Goal: Transaction & Acquisition: Book appointment/travel/reservation

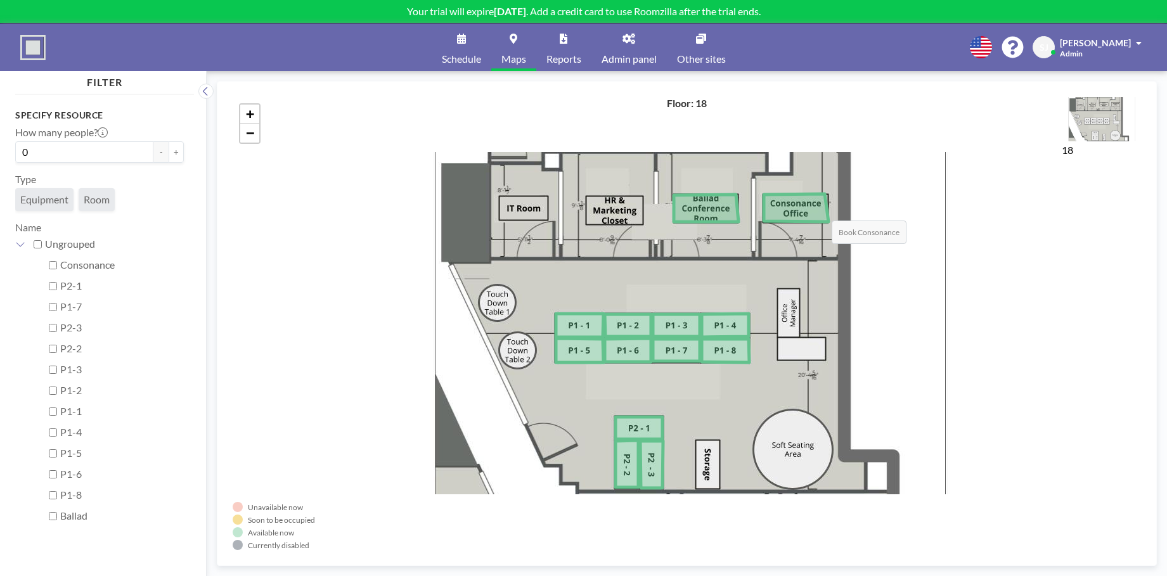
click at [819, 208] on icon at bounding box center [796, 208] width 65 height 28
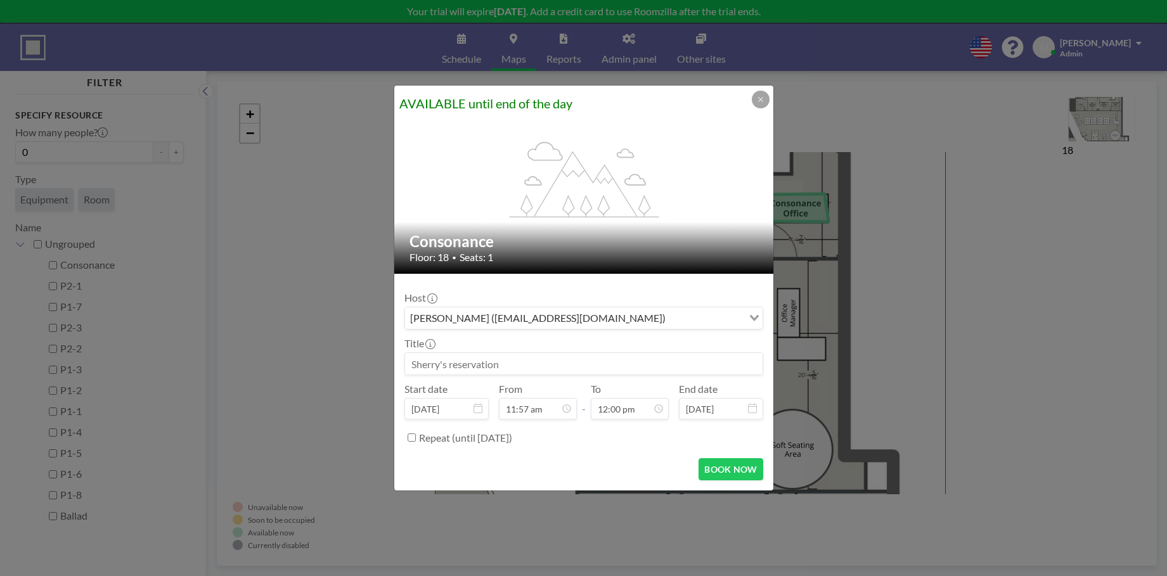
click at [610, 365] on input at bounding box center [583, 364] width 357 height 22
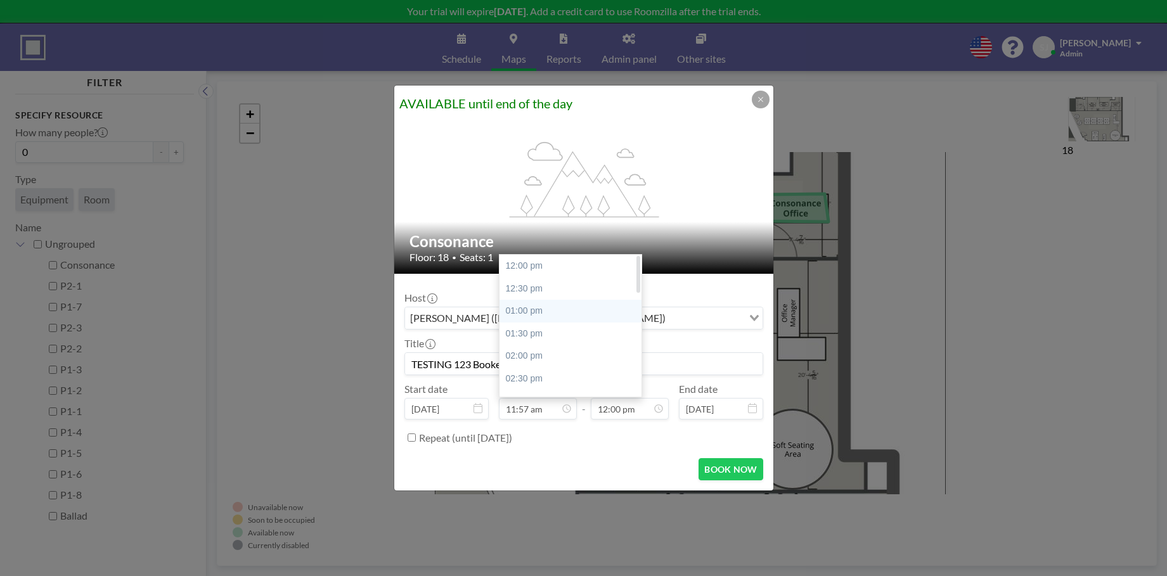
type input "TESTING 123 Booked for [PERSON_NAME]"
click at [537, 311] on div "01:00 pm" at bounding box center [570, 311] width 142 height 23
type input "01:00 pm"
type input "01:30 pm"
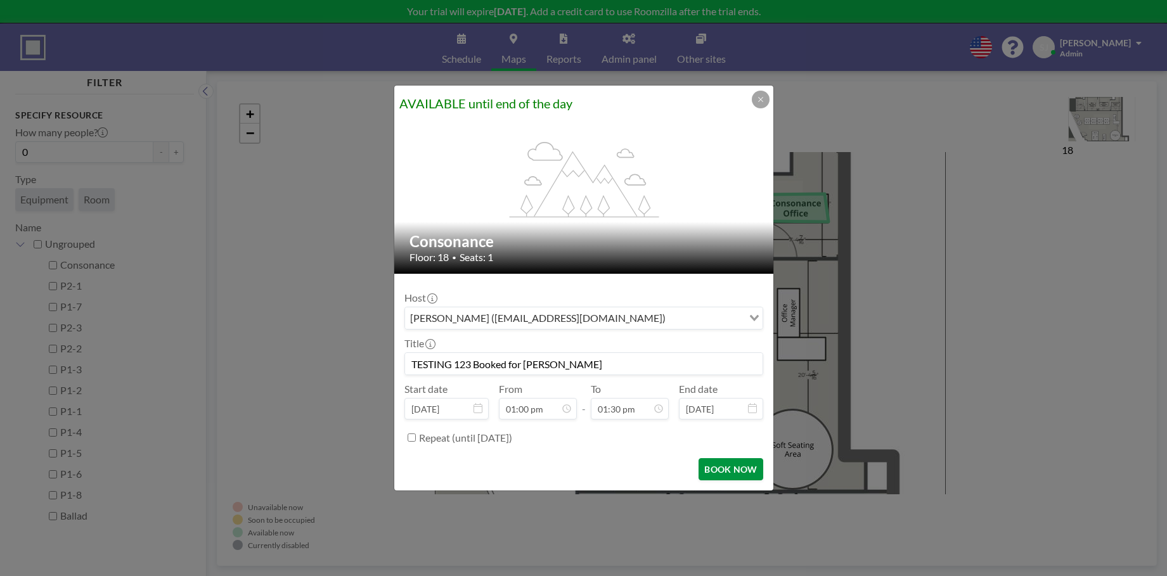
click at [745, 465] on button "BOOK NOW" at bounding box center [730, 469] width 64 height 22
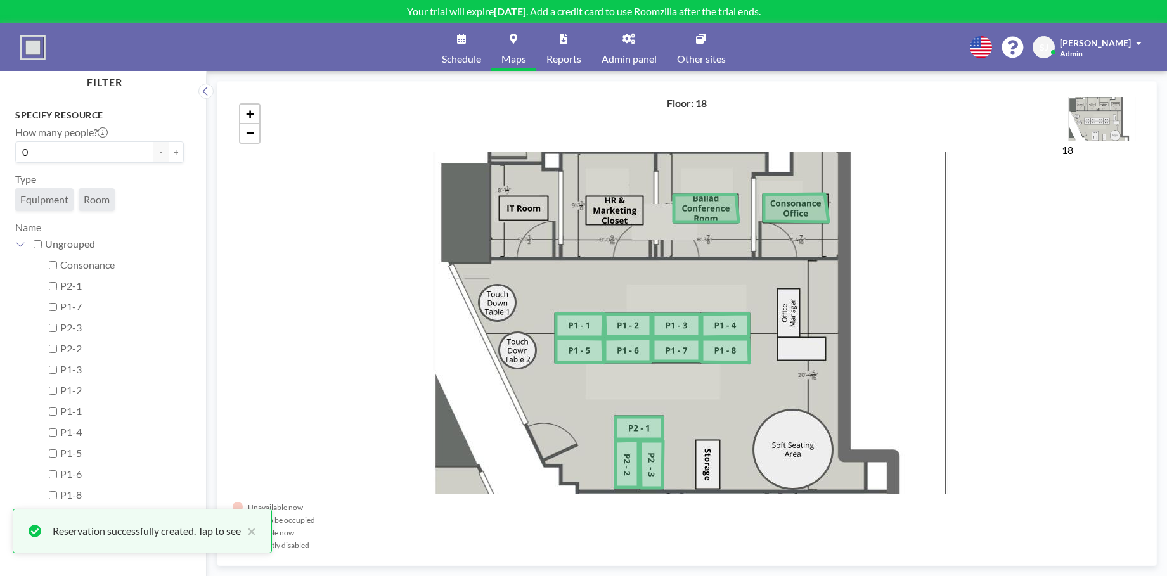
click at [201, 527] on div "Reservation successfully created. Tap to see" at bounding box center [147, 531] width 188 height 15
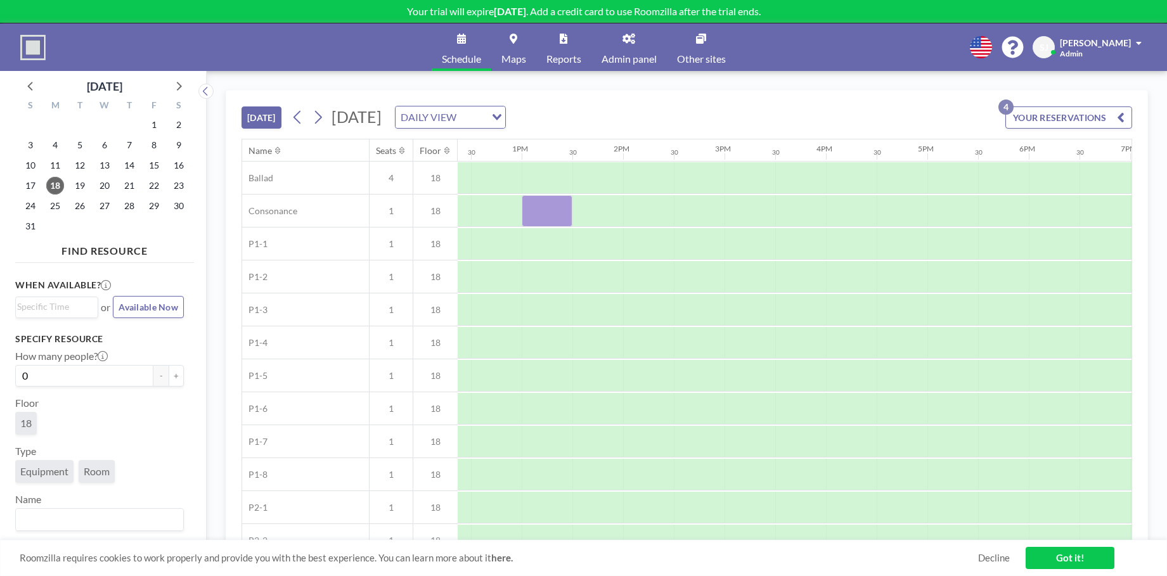
scroll to position [0, 1268]
click at [1094, 559] on link "Got it!" at bounding box center [1069, 558] width 89 height 22
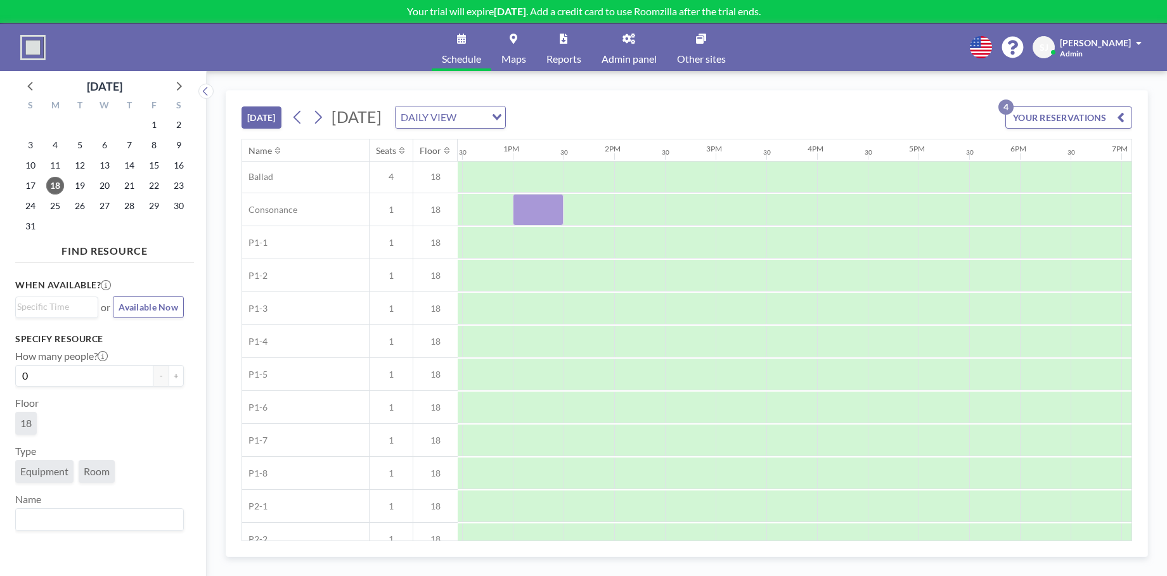
scroll to position [11, 1262]
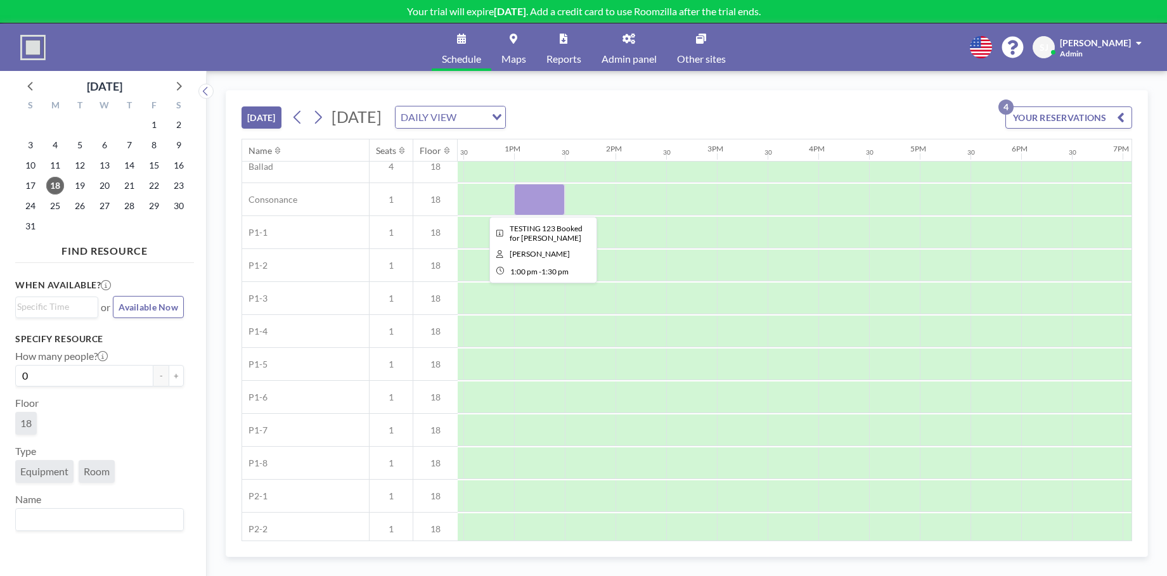
click at [540, 200] on div at bounding box center [539, 200] width 51 height 32
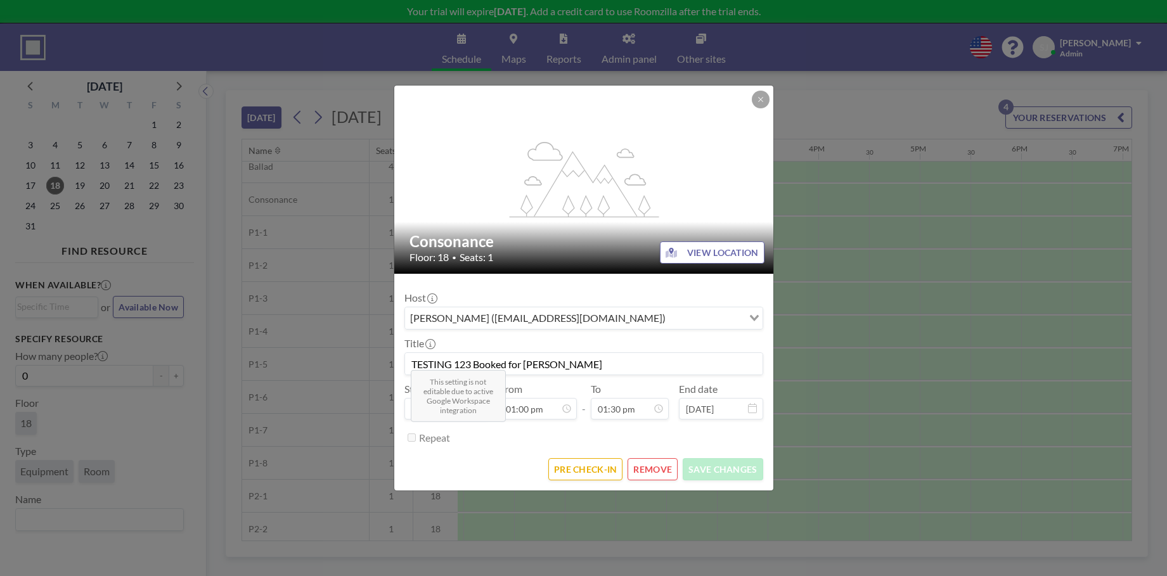
scroll to position [0, 0]
click at [652, 472] on button "REMOVE" at bounding box center [652, 469] width 50 height 22
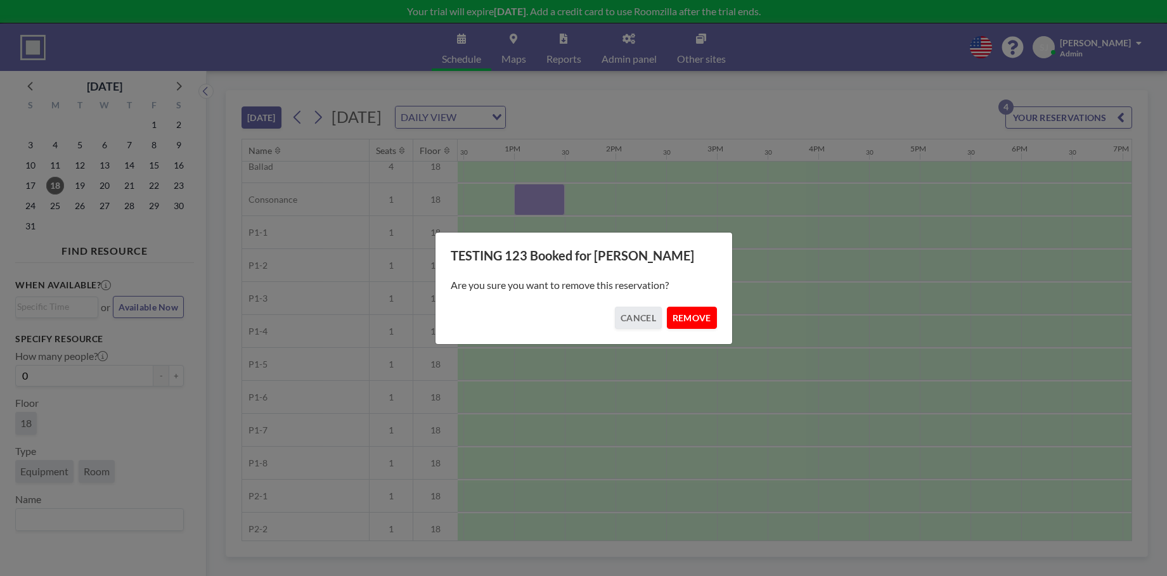
click at [702, 316] on button "REMOVE" at bounding box center [692, 318] width 50 height 22
